Goal: Transaction & Acquisition: Obtain resource

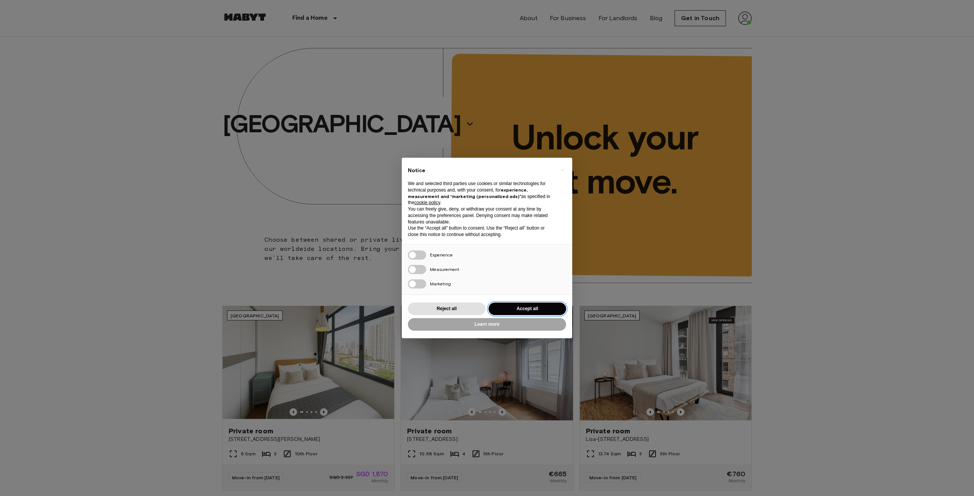
click at [536, 308] on button "Accept all" at bounding box center [527, 309] width 78 height 13
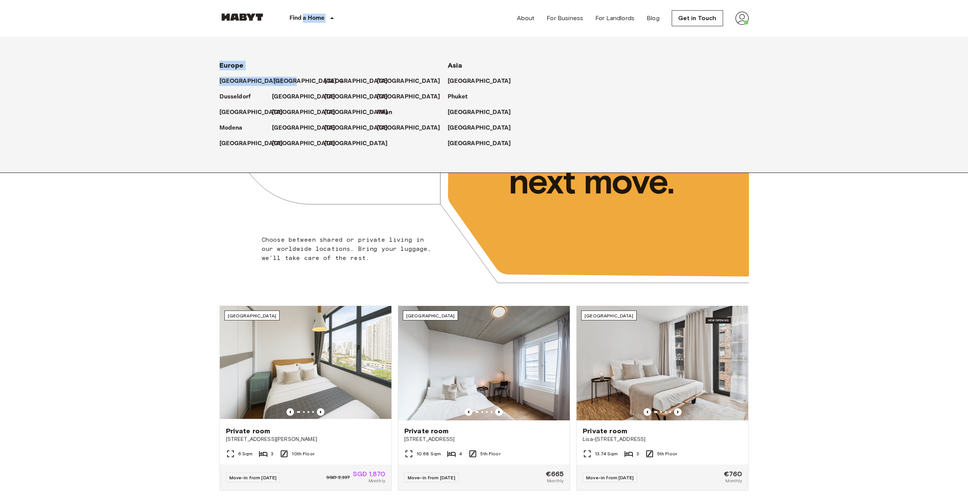
drag, startPoint x: 303, startPoint y: 18, endPoint x: 292, endPoint y: 82, distance: 65.5
click at [292, 37] on div "Find a Home Europe Amsterdam Berlin Brussels Cologne Dusseldorf Frankfurt Graz …" at bounding box center [291, 18] width 142 height 37
click at [291, 82] on link "[GEOGRAPHIC_DATA]" at bounding box center [309, 81] width 71 height 9
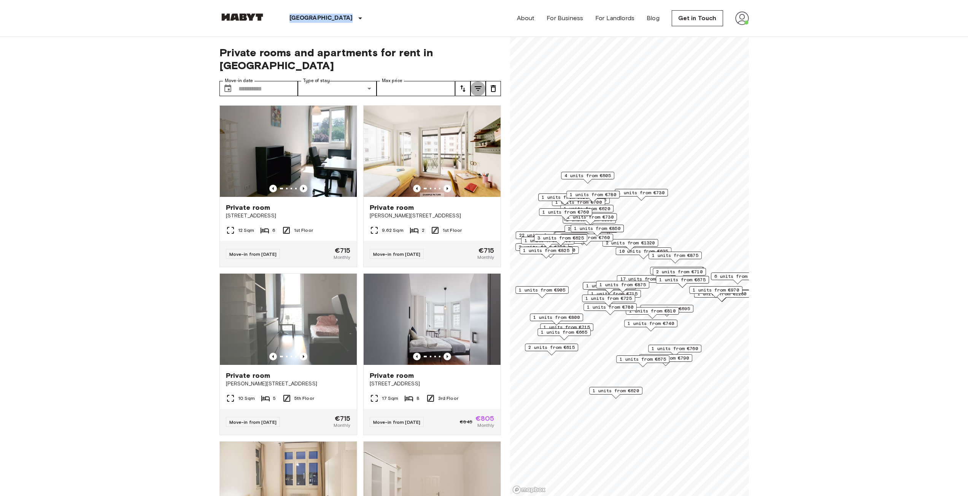
click at [473, 81] on button "tune" at bounding box center [478, 88] width 15 height 15
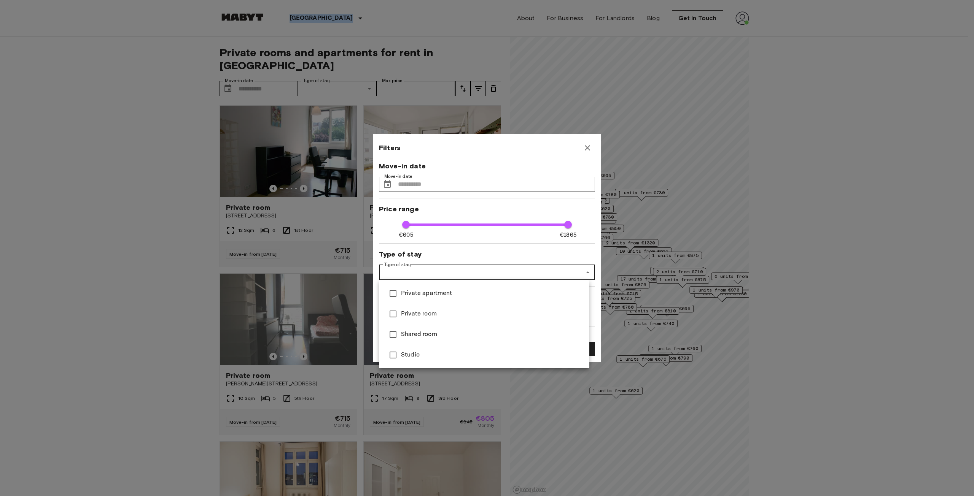
click at [416, 355] on span "Studio" at bounding box center [492, 355] width 182 height 9
type input "******"
type input "**"
click at [459, 210] on div at bounding box center [487, 248] width 974 height 496
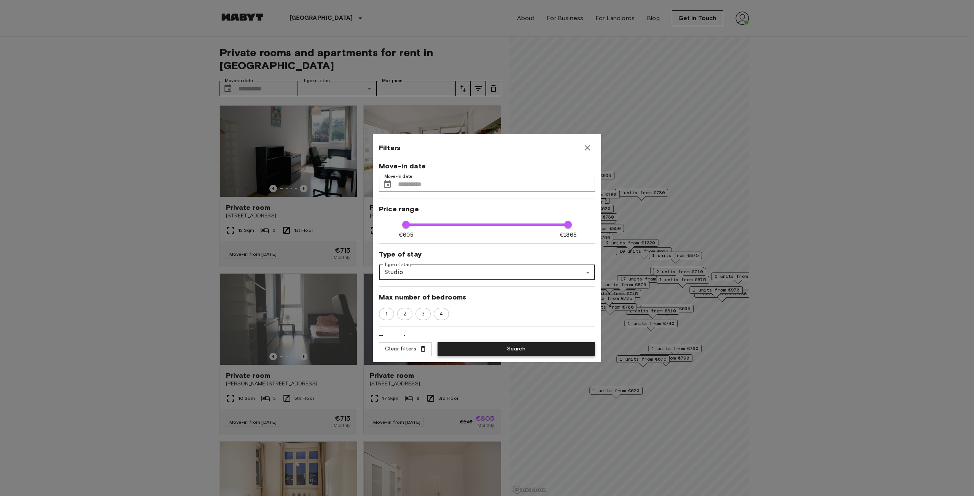
click at [558, 343] on button "Search" at bounding box center [517, 349] width 158 height 14
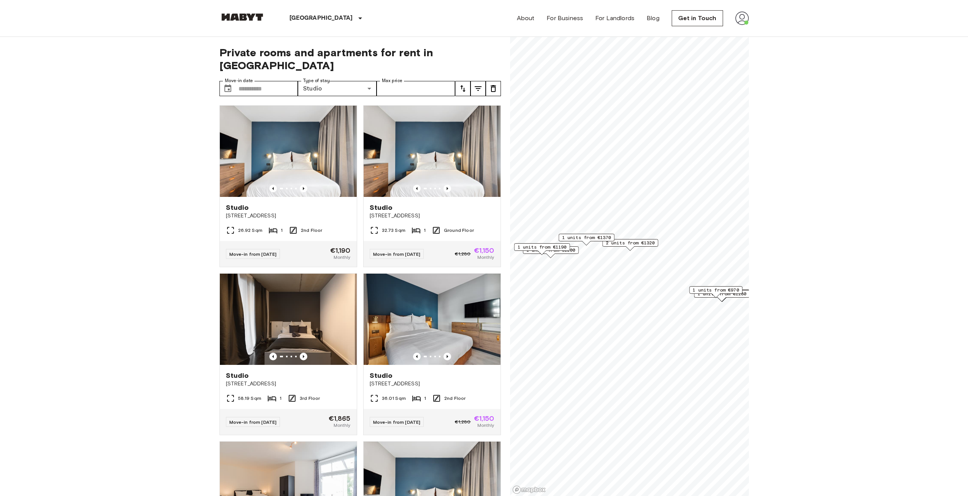
click at [708, 289] on span "1 units from €970" at bounding box center [716, 290] width 46 height 7
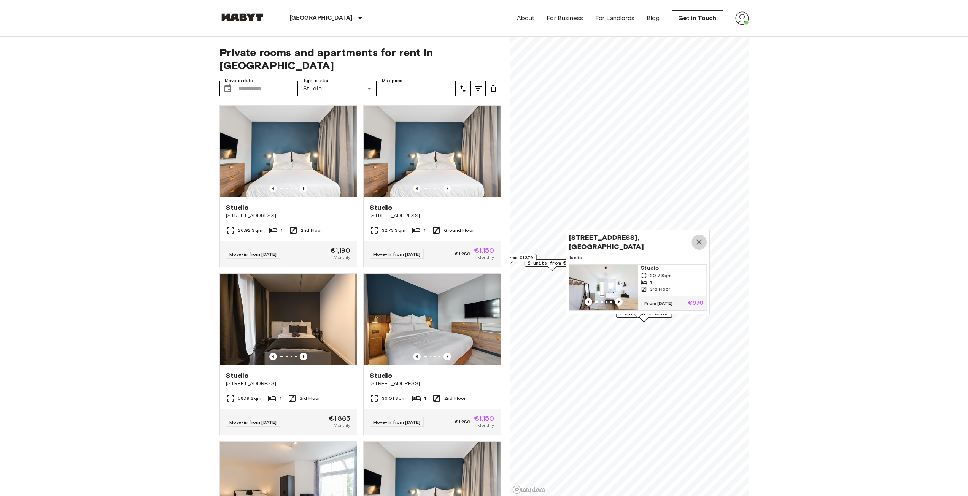
click at [702, 238] on icon "Map marker" at bounding box center [699, 242] width 9 height 9
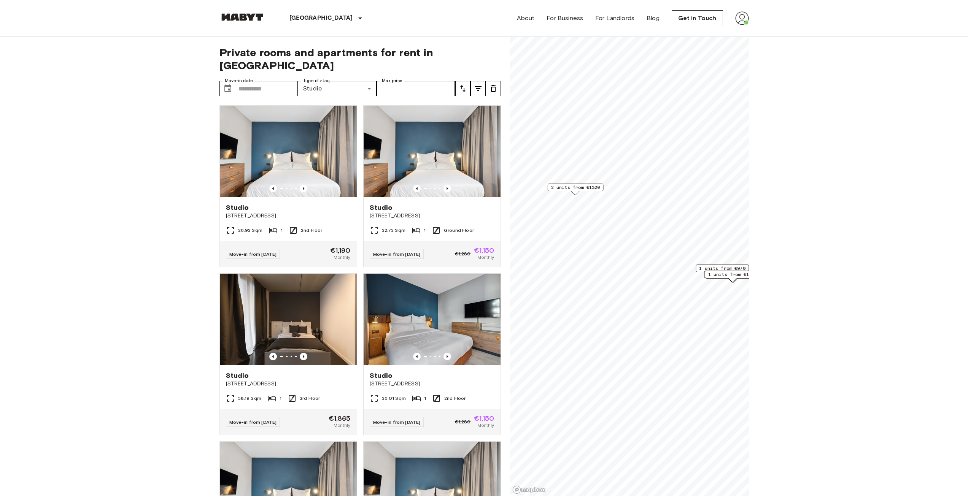
click at [573, 187] on span "2 units from €1320" at bounding box center [575, 187] width 49 height 7
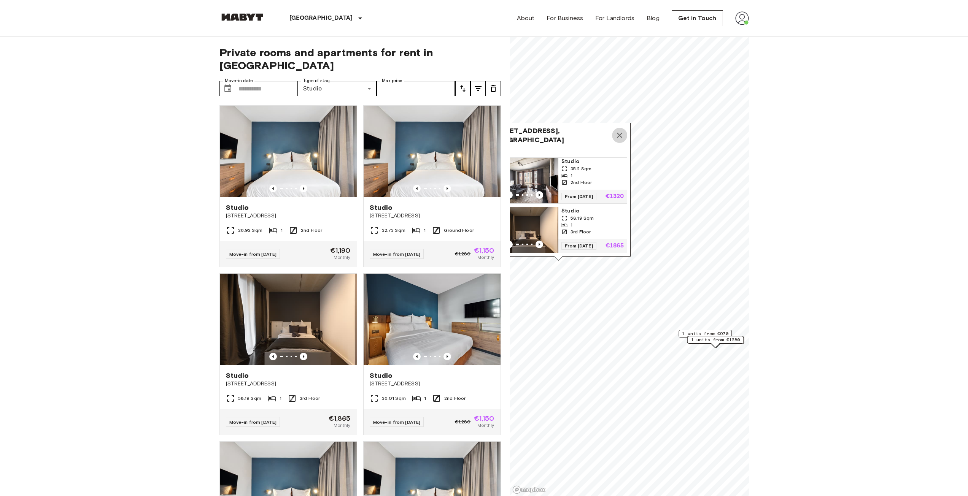
click at [620, 128] on button "Map marker" at bounding box center [619, 135] width 15 height 15
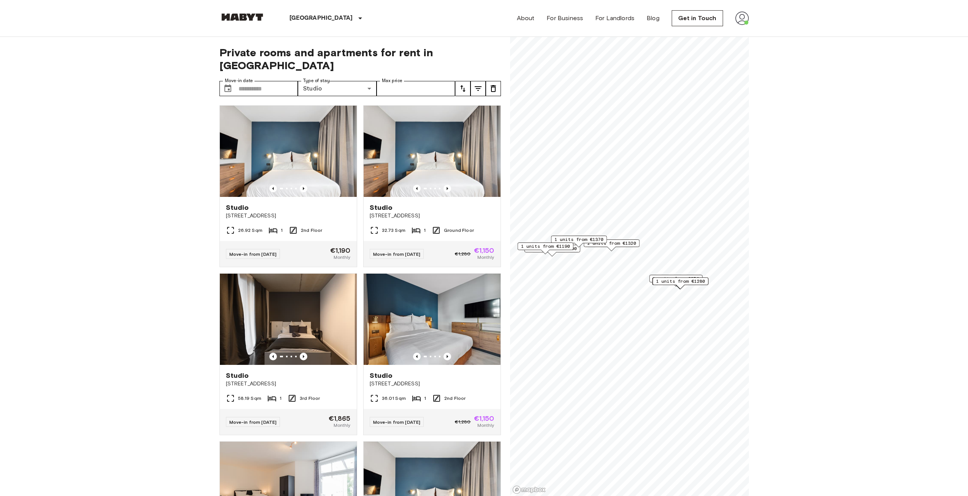
click at [547, 247] on span "1 units from €1190" at bounding box center [545, 246] width 49 height 7
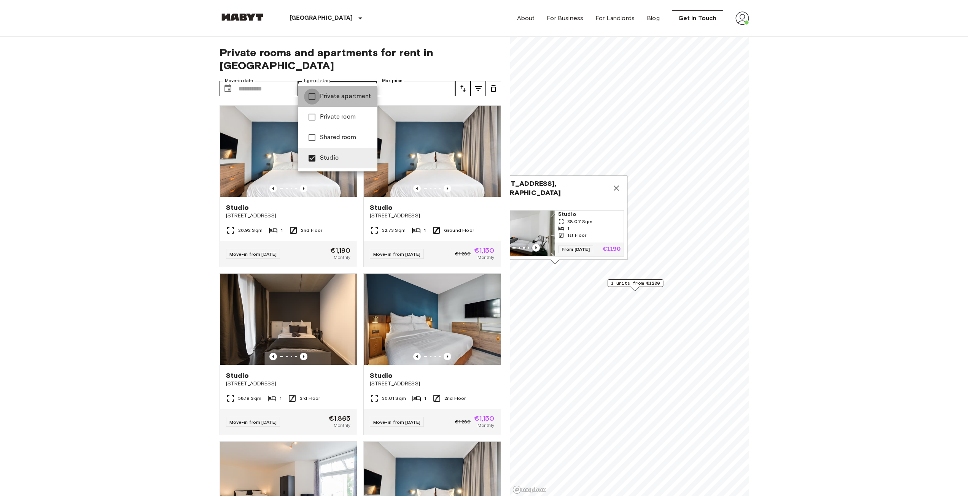
type input "**********"
click at [193, 138] on div at bounding box center [487, 248] width 974 height 496
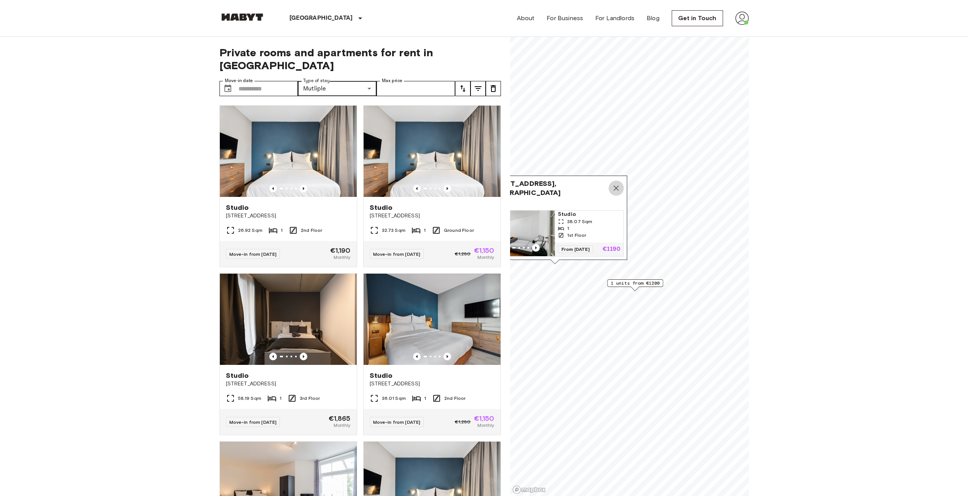
click at [619, 185] on icon "Map marker" at bounding box center [616, 188] width 9 height 9
click at [628, 283] on span "1 units from €1200" at bounding box center [635, 283] width 49 height 7
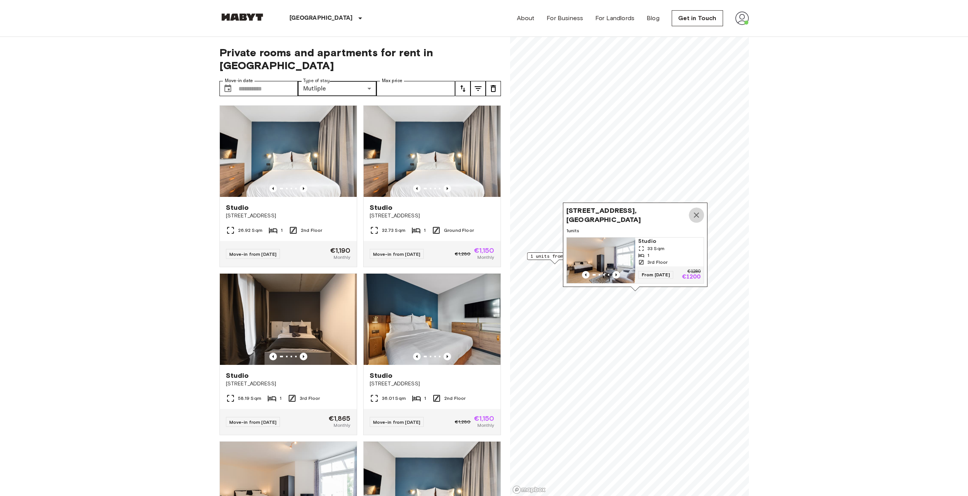
click at [698, 211] on icon "Map marker" at bounding box center [696, 215] width 9 height 9
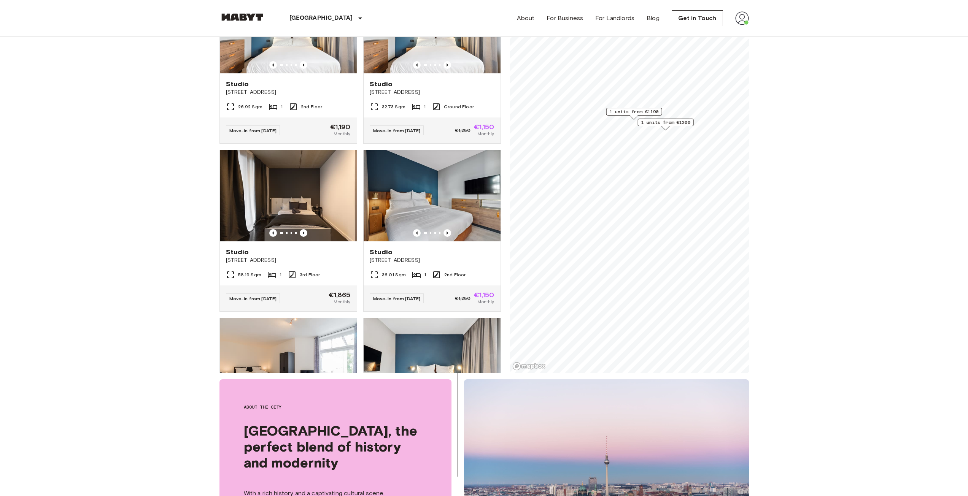
scroll to position [266, 0]
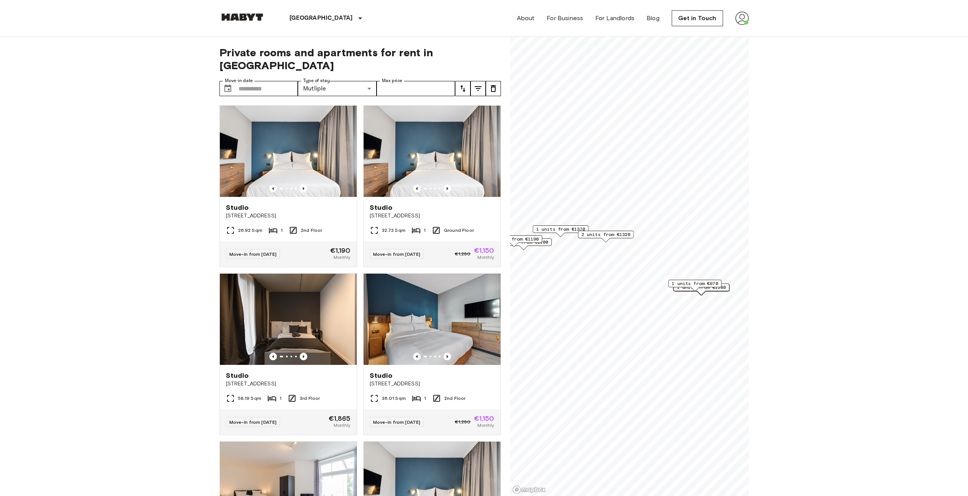
click at [707, 283] on span "1 units from €970" at bounding box center [695, 283] width 46 height 7
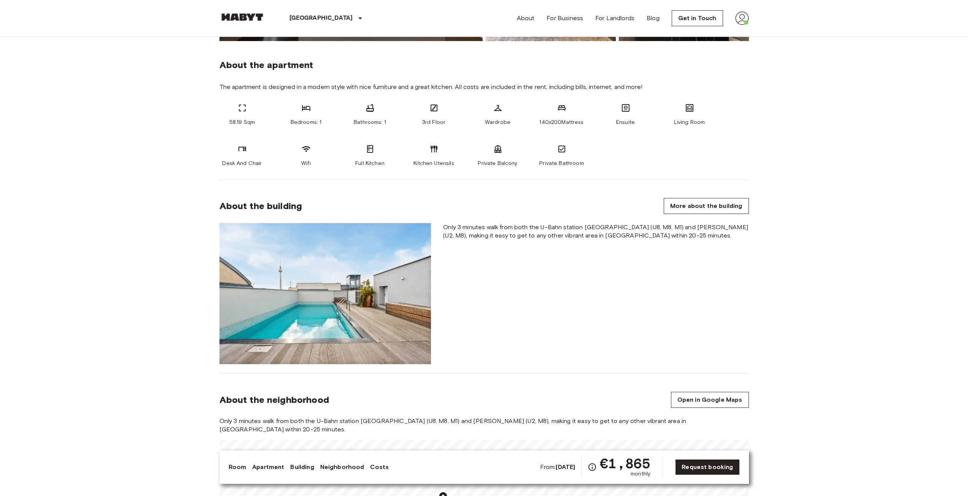
scroll to position [114, 0]
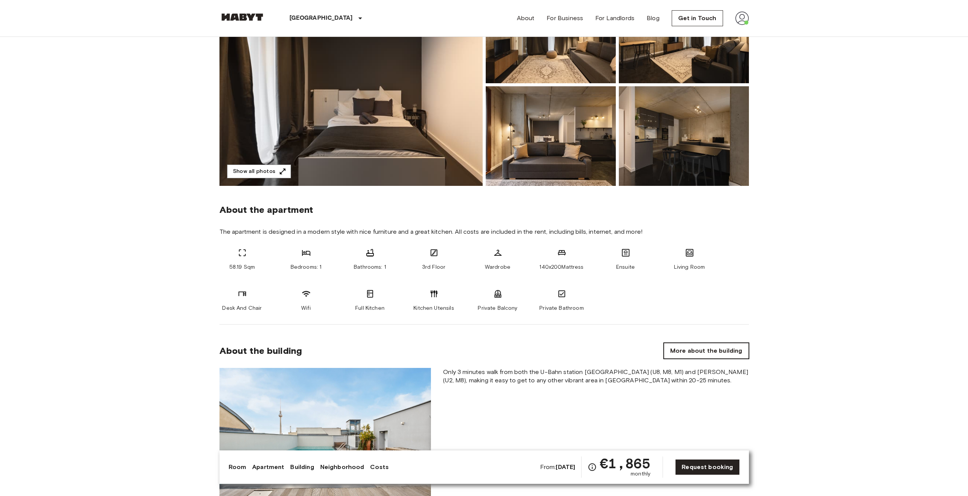
click at [720, 345] on link "More about the building" at bounding box center [706, 351] width 85 height 16
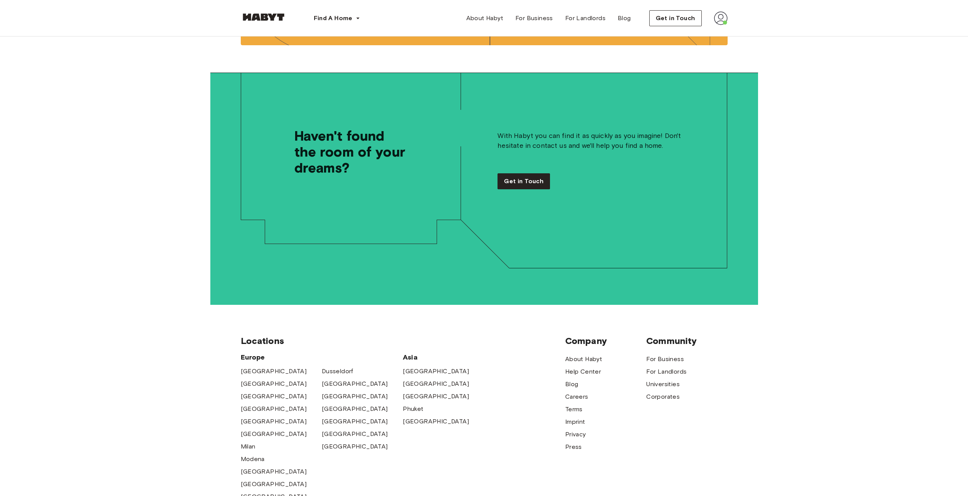
scroll to position [1103, 0]
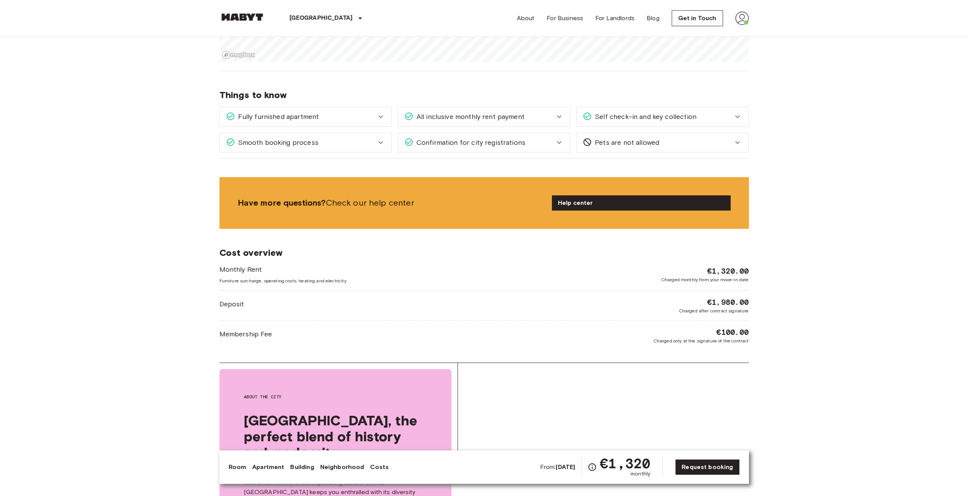
scroll to position [875, 0]
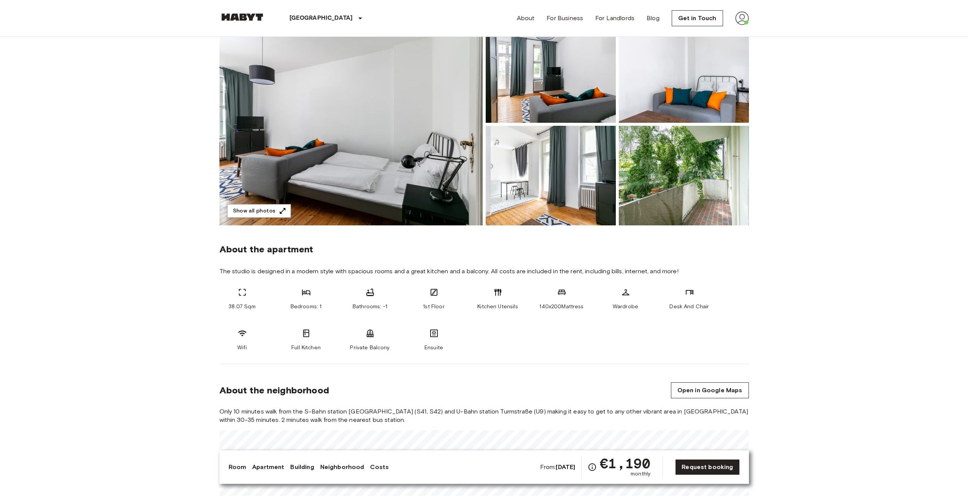
scroll to position [304, 0]
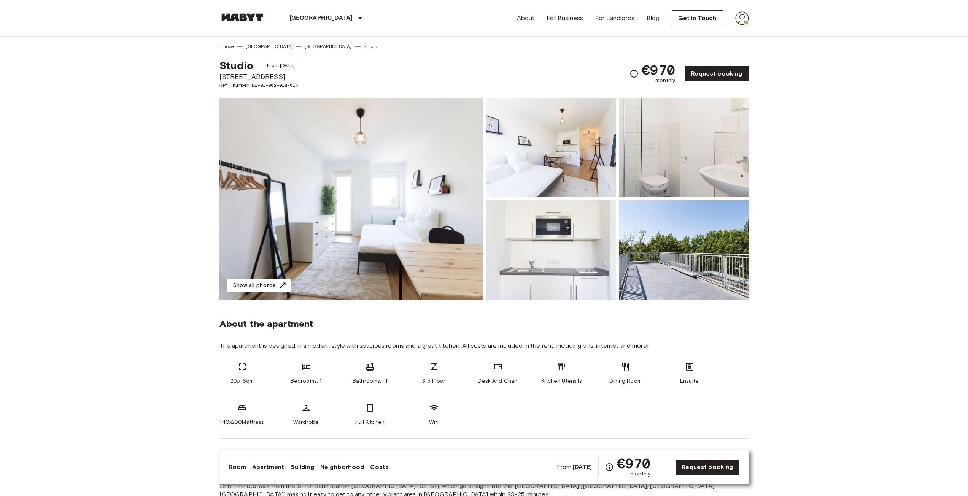
drag, startPoint x: 755, startPoint y: 410, endPoint x: 756, endPoint y: 422, distance: 12.3
